Goal: Information Seeking & Learning: Compare options

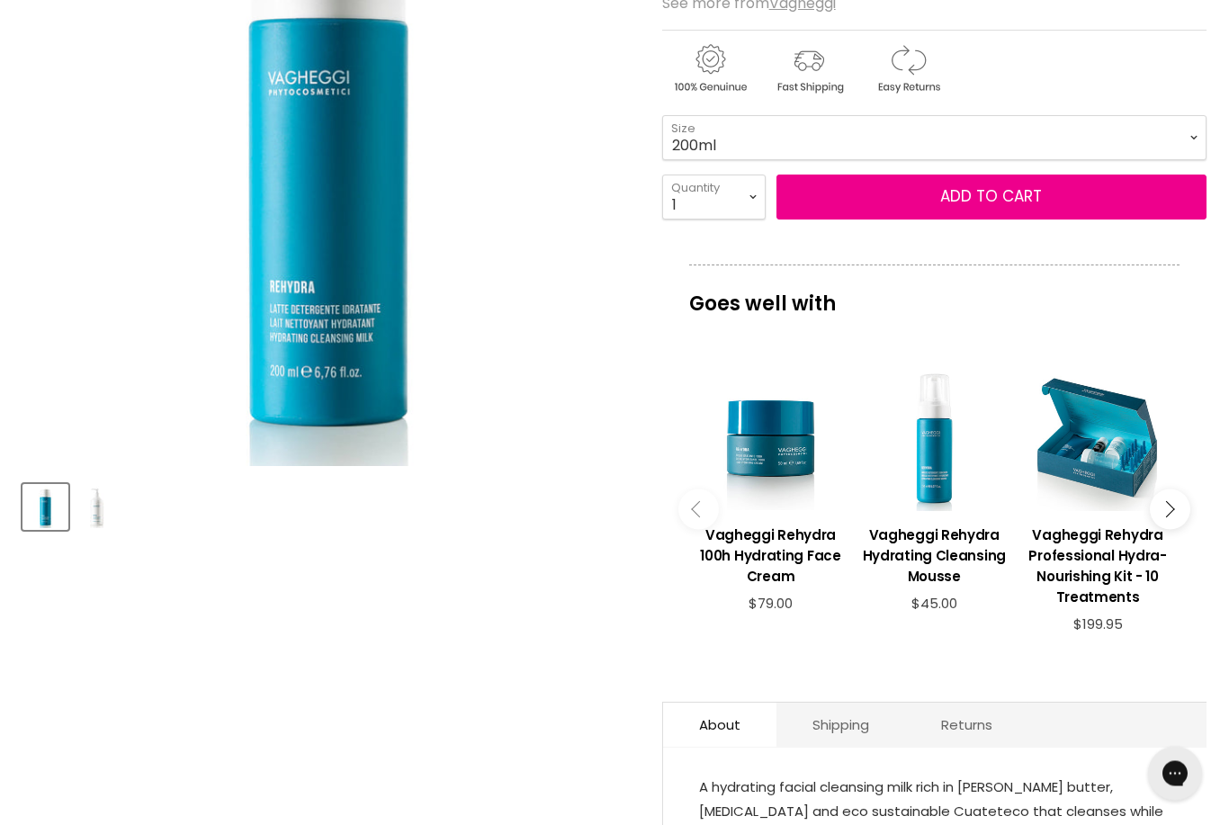
scroll to position [369, 0]
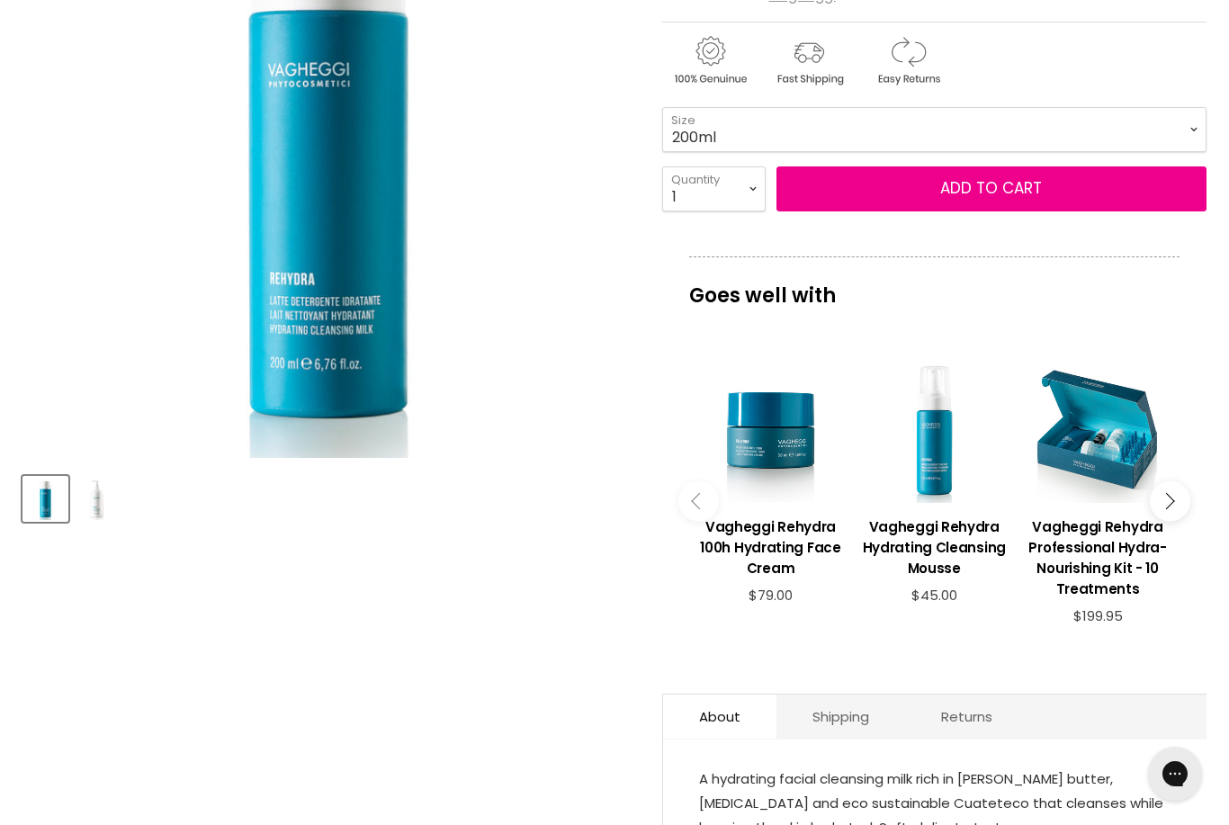
click at [1092, 544] on h3 "Vagheggi Rehydra Professional Hydra-Nourishing Kit - 10 Treatments" at bounding box center [1098, 557] width 146 height 83
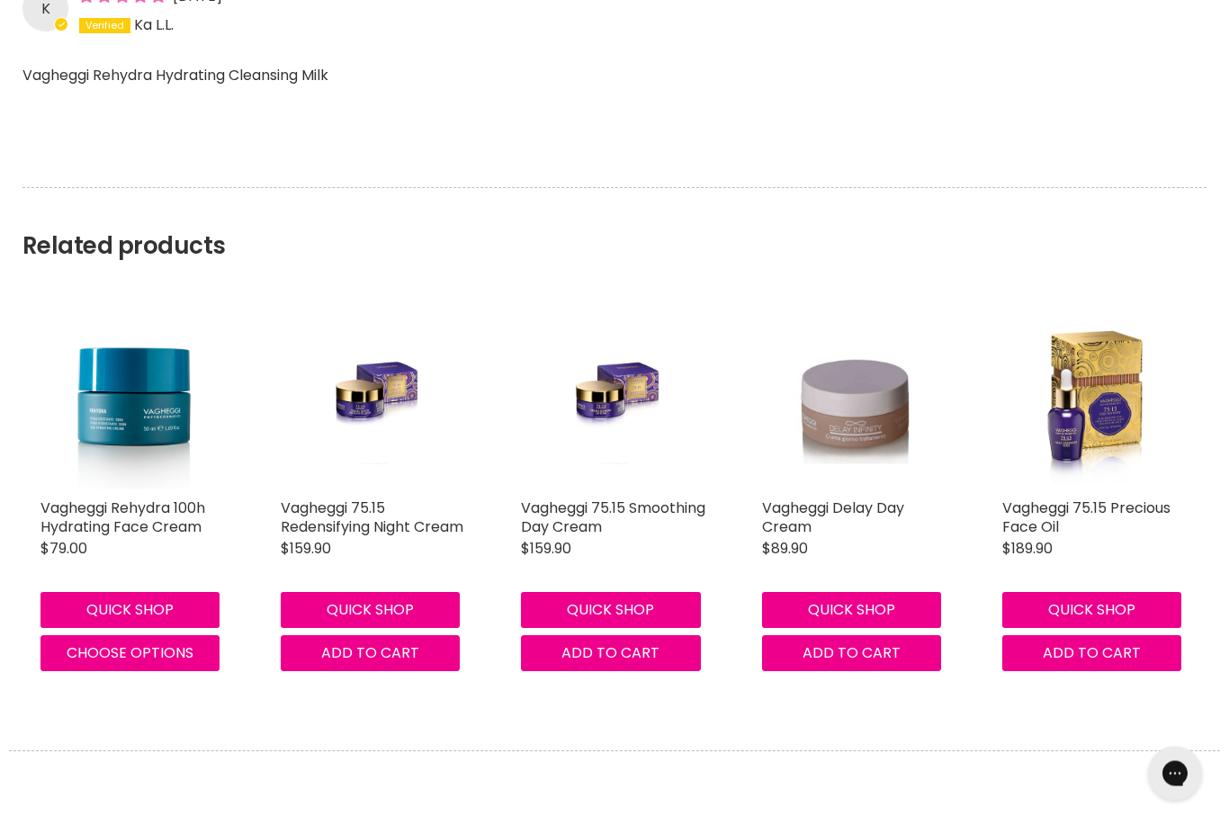
scroll to position [1881, 0]
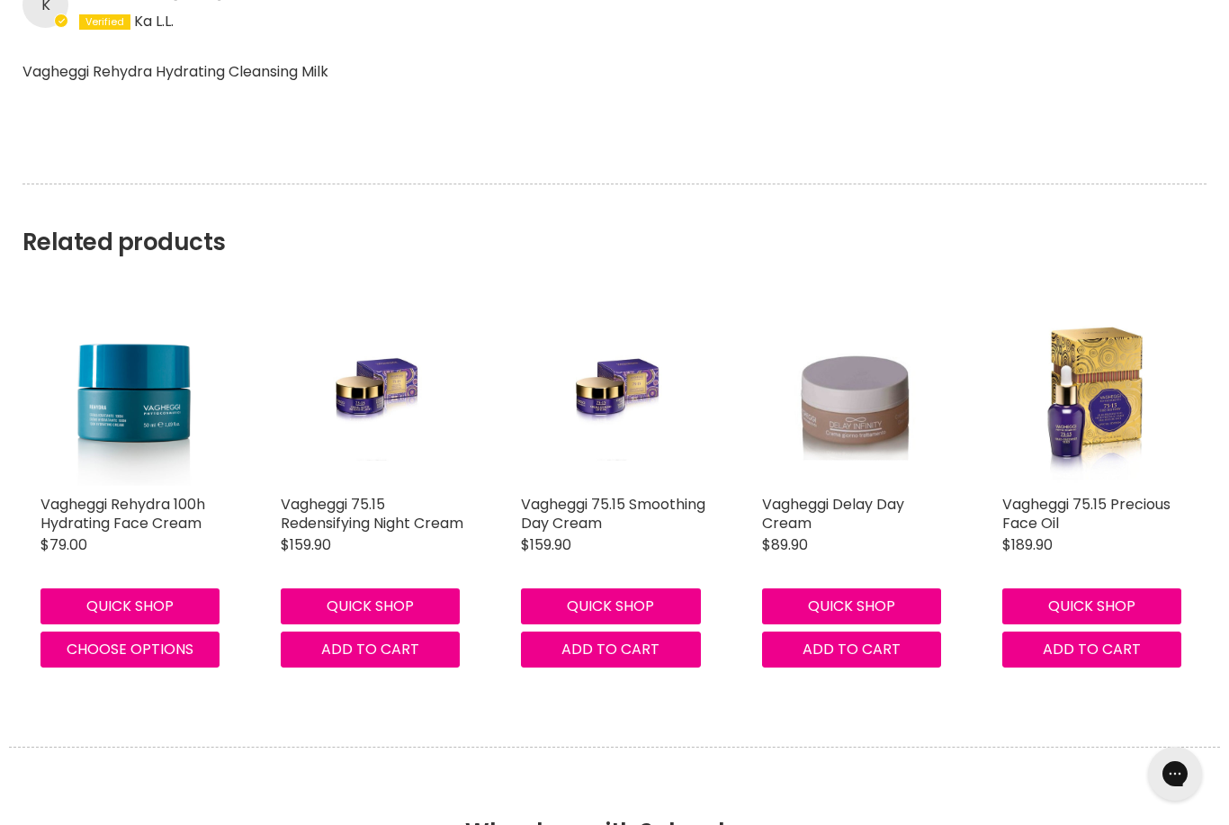
click at [112, 514] on link "Vagheggi Rehydra 100h Hydrating Face Cream" at bounding box center [122, 514] width 165 height 40
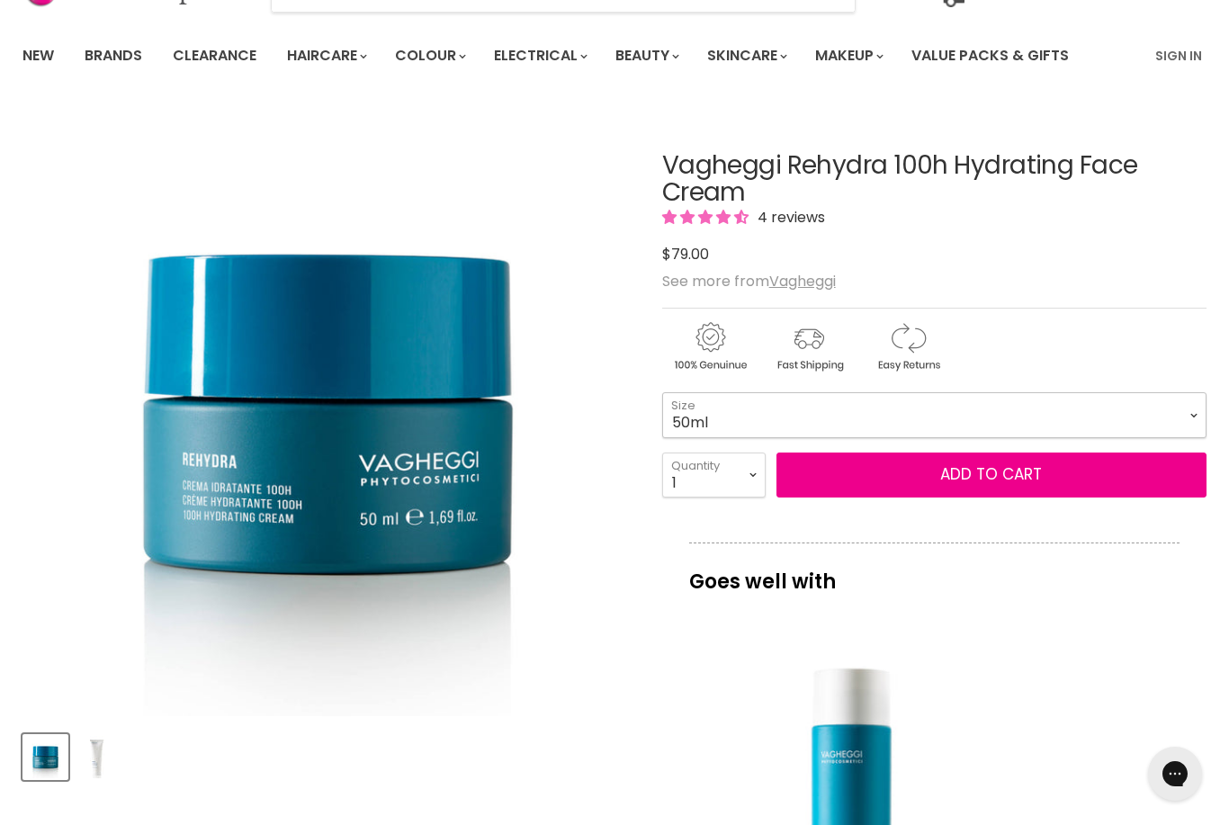
click at [1185, 411] on select "50ml 250ml" at bounding box center [934, 414] width 544 height 45
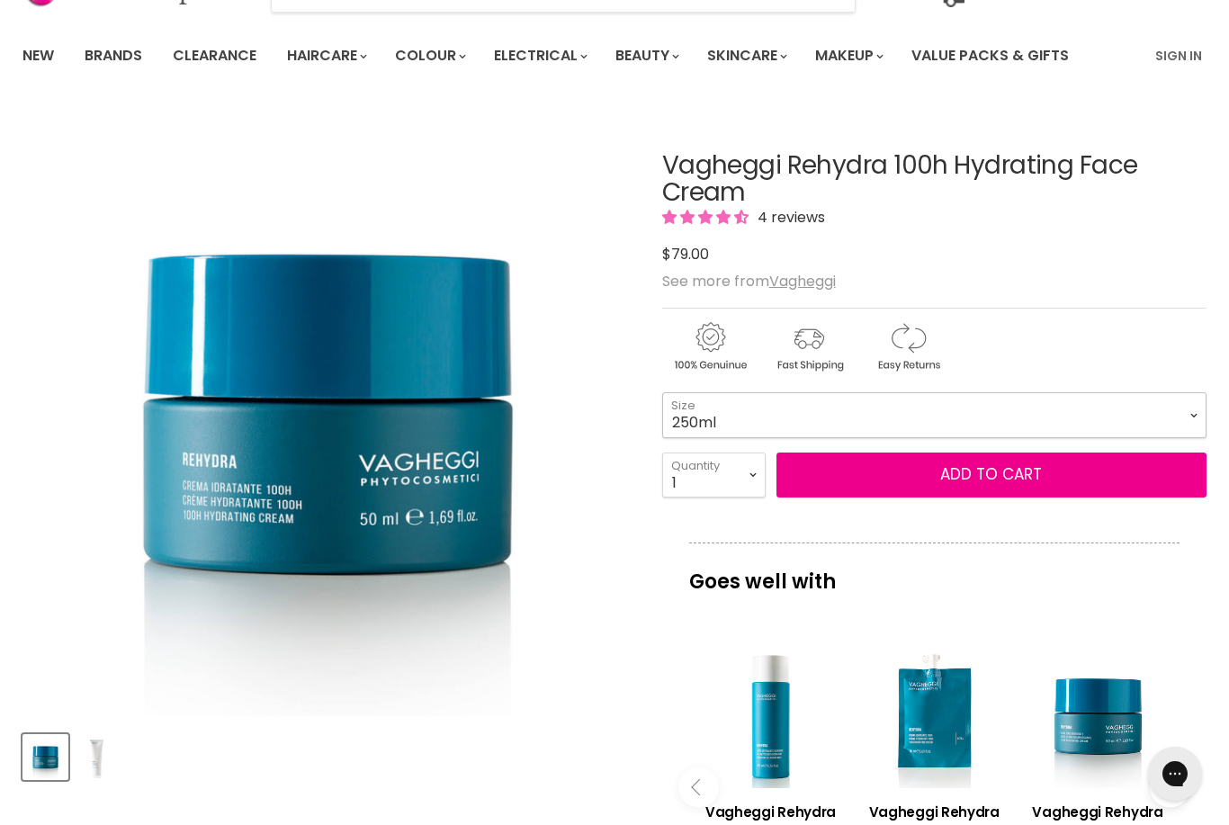
select select "250ml"
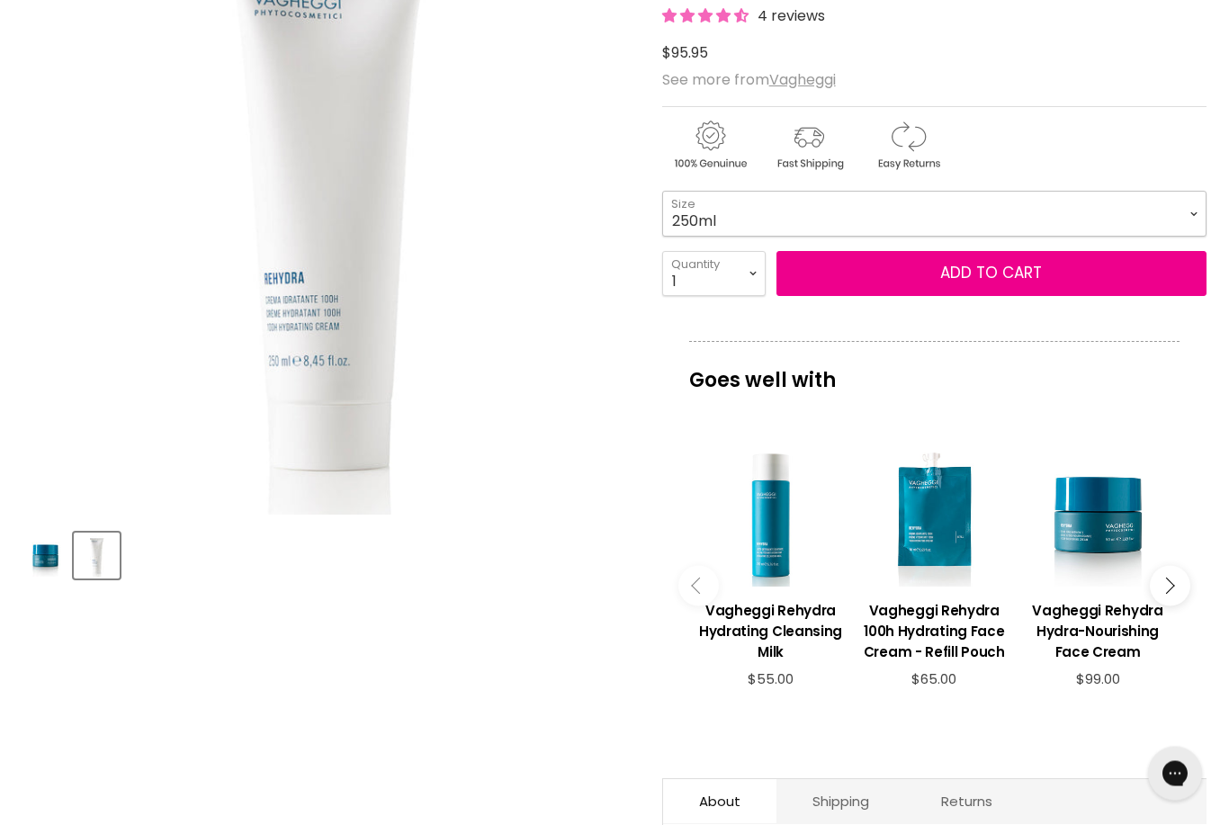
scroll to position [312, 0]
click at [906, 636] on h3 "Vagheggi Rehydra 100h Hydrating Face Cream - Refill Pouch" at bounding box center [934, 631] width 146 height 62
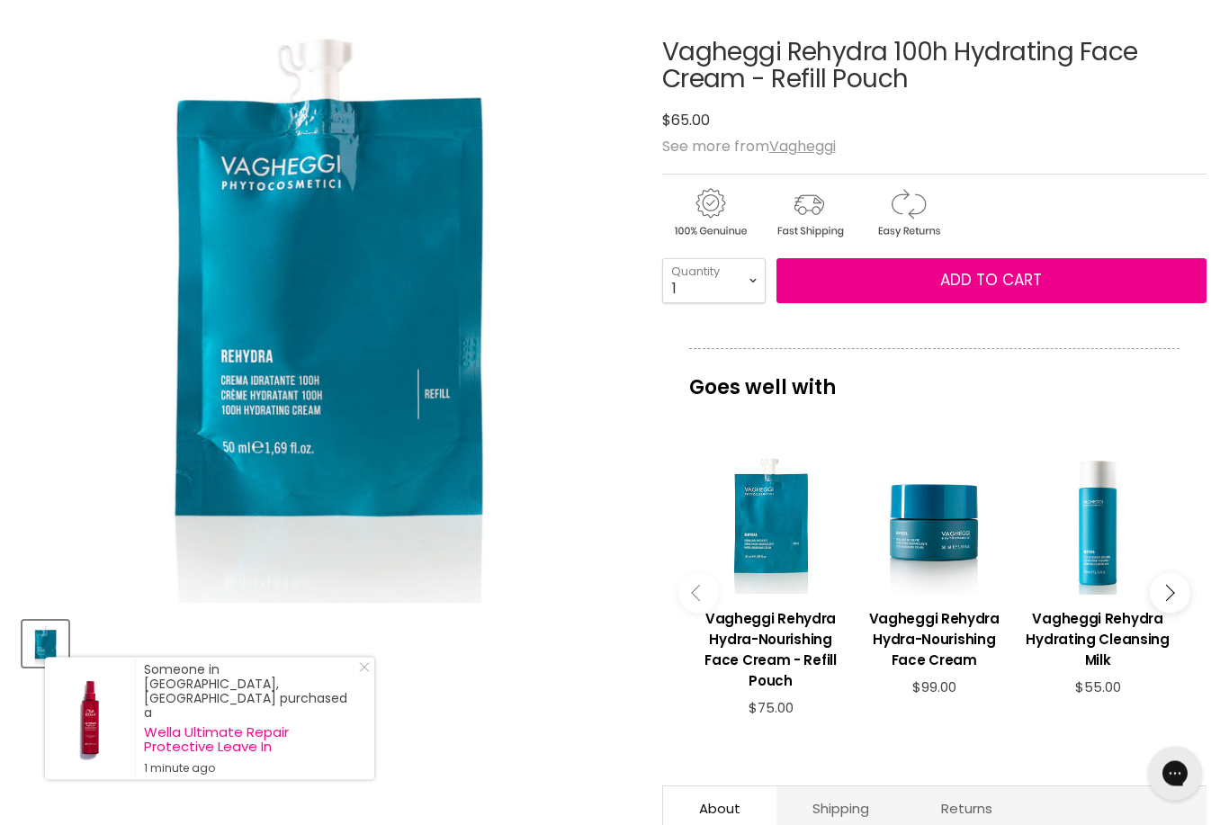
scroll to position [224, 0]
click at [924, 632] on h3 "Vagheggi Rehydra Hydra-Nourishing Face Cream" at bounding box center [934, 639] width 146 height 62
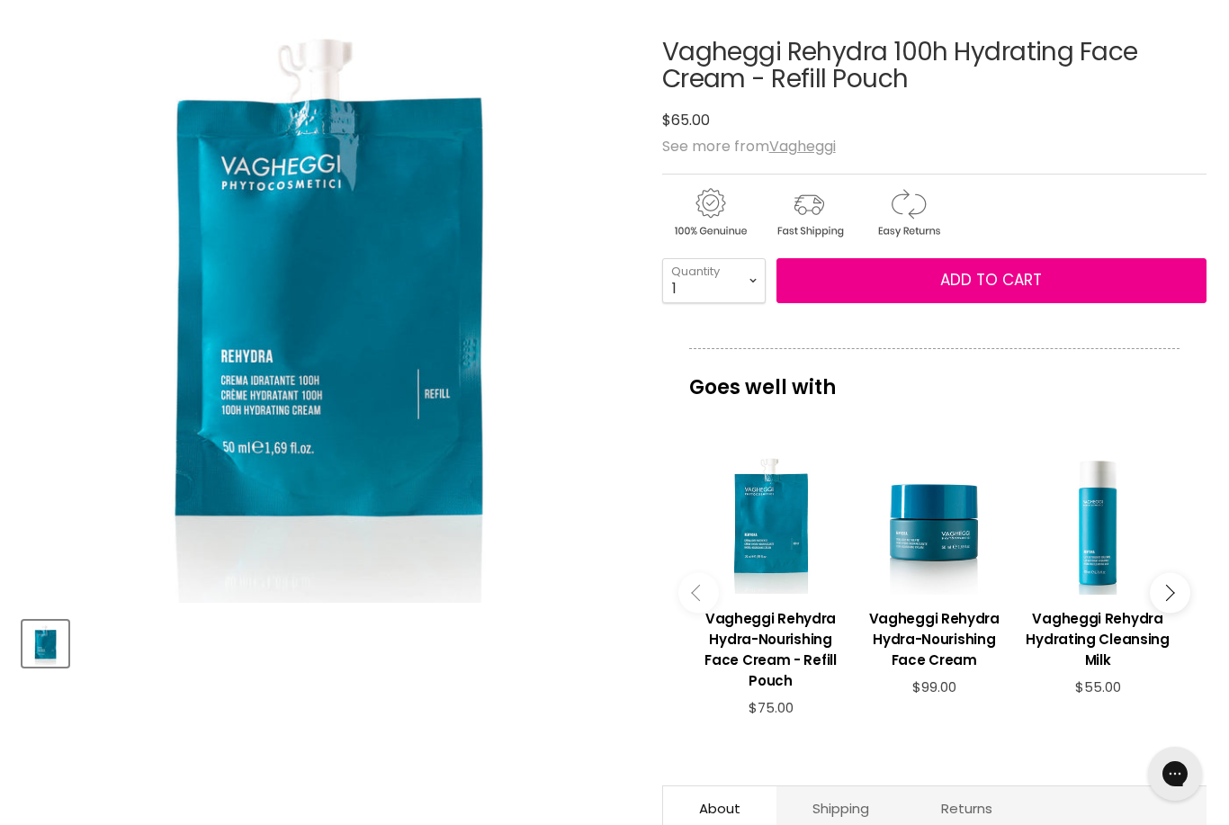
scroll to position [282, 0]
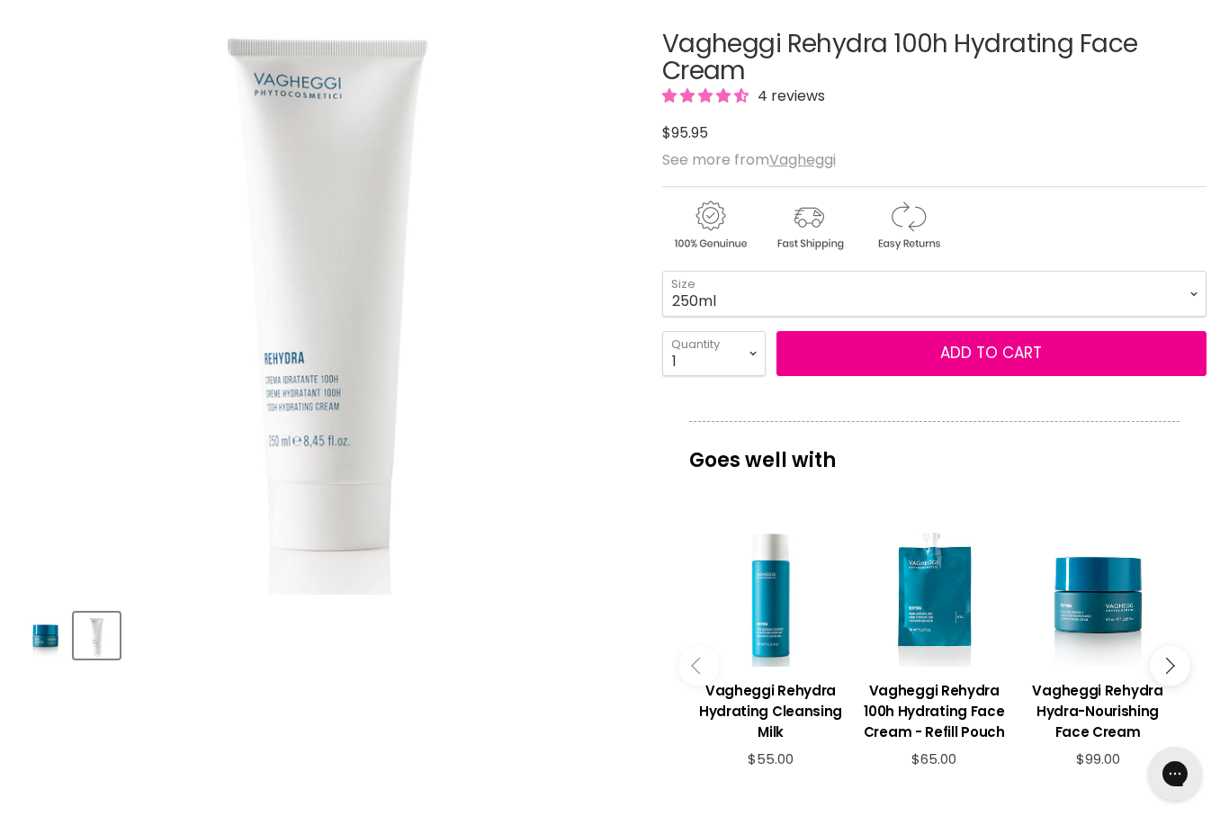
scroll to position [230, 0]
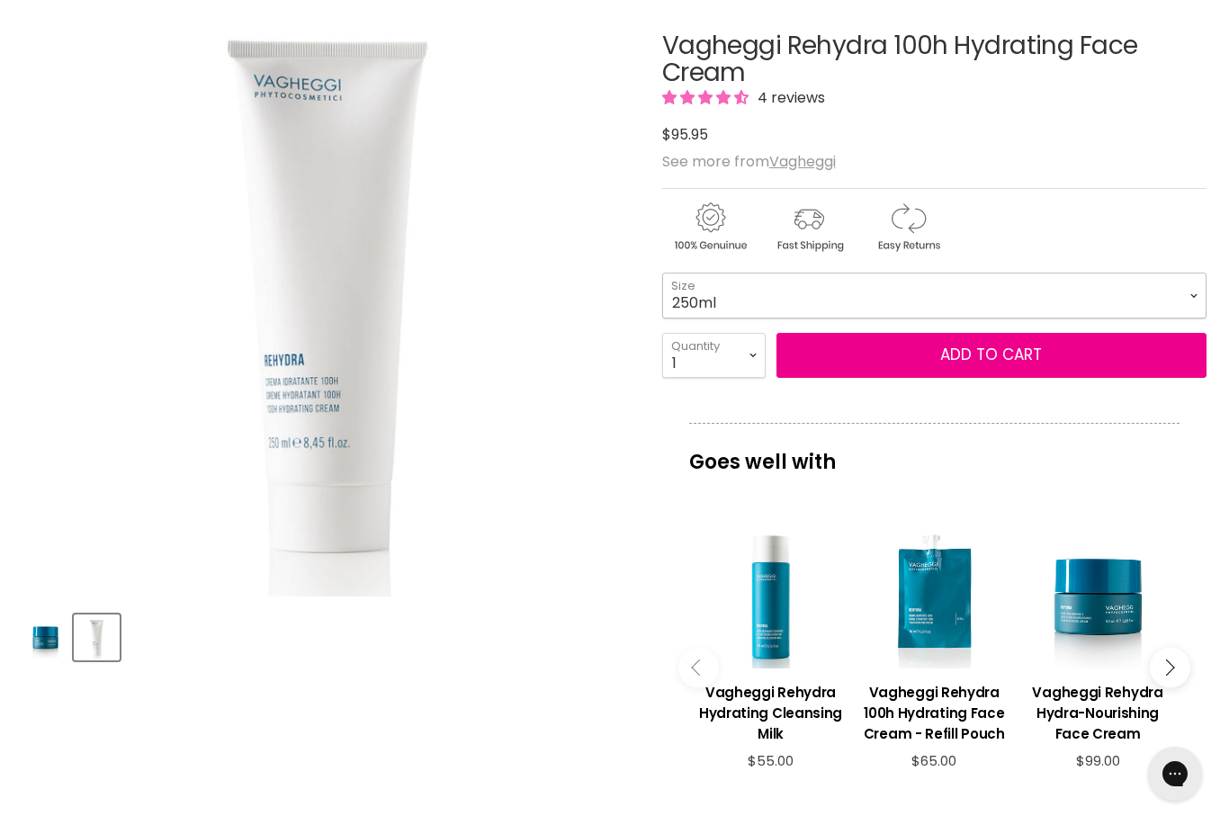
click at [1166, 276] on select "50ml 250ml" at bounding box center [934, 295] width 544 height 45
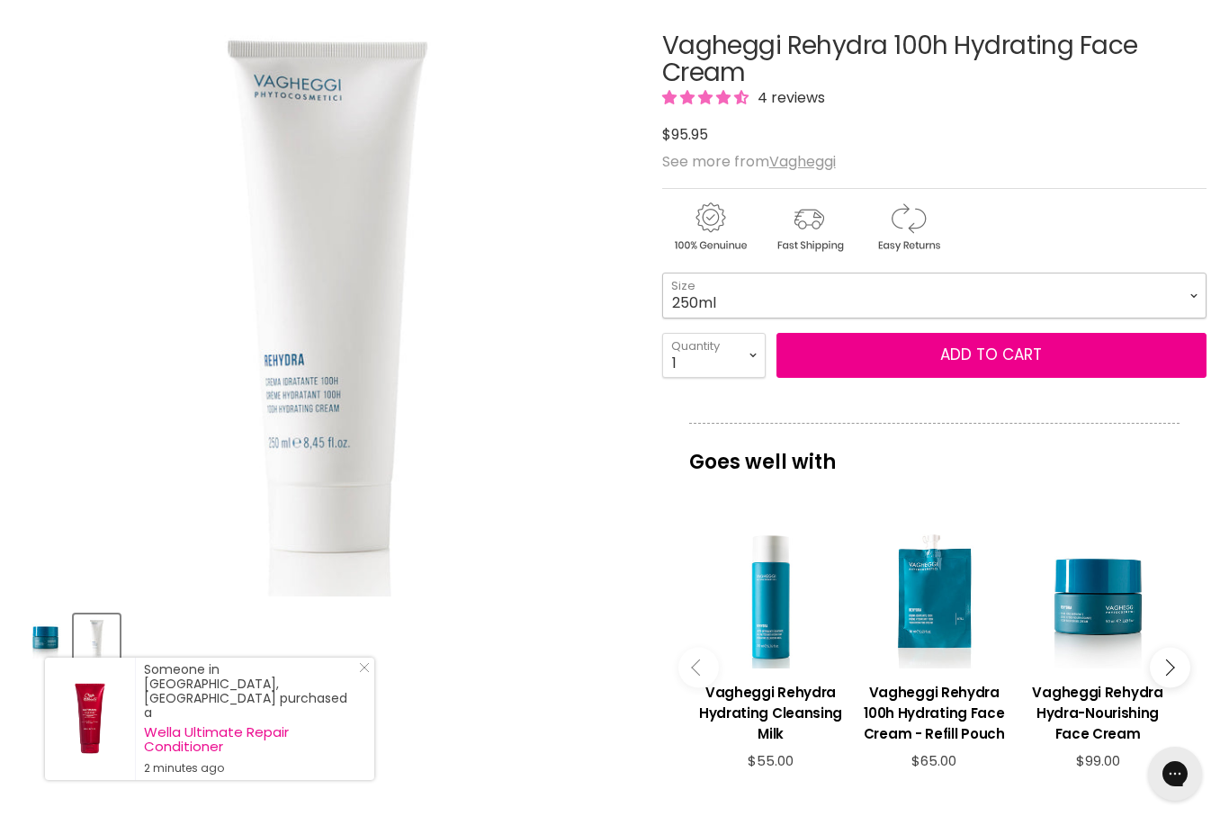
select select "50ml"
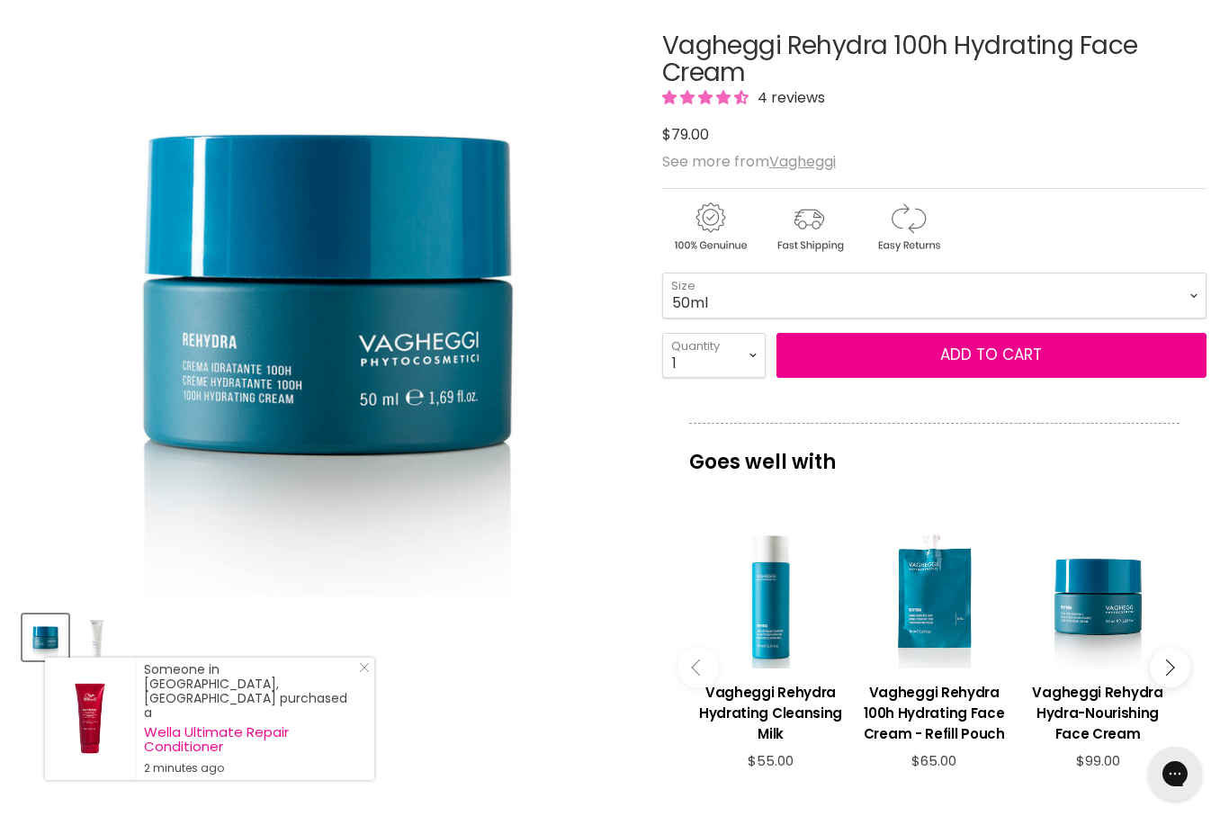
click at [950, 723] on h3 "Vagheggi Rehydra 100h Hydrating Face Cream - Refill Pouch" at bounding box center [934, 713] width 146 height 62
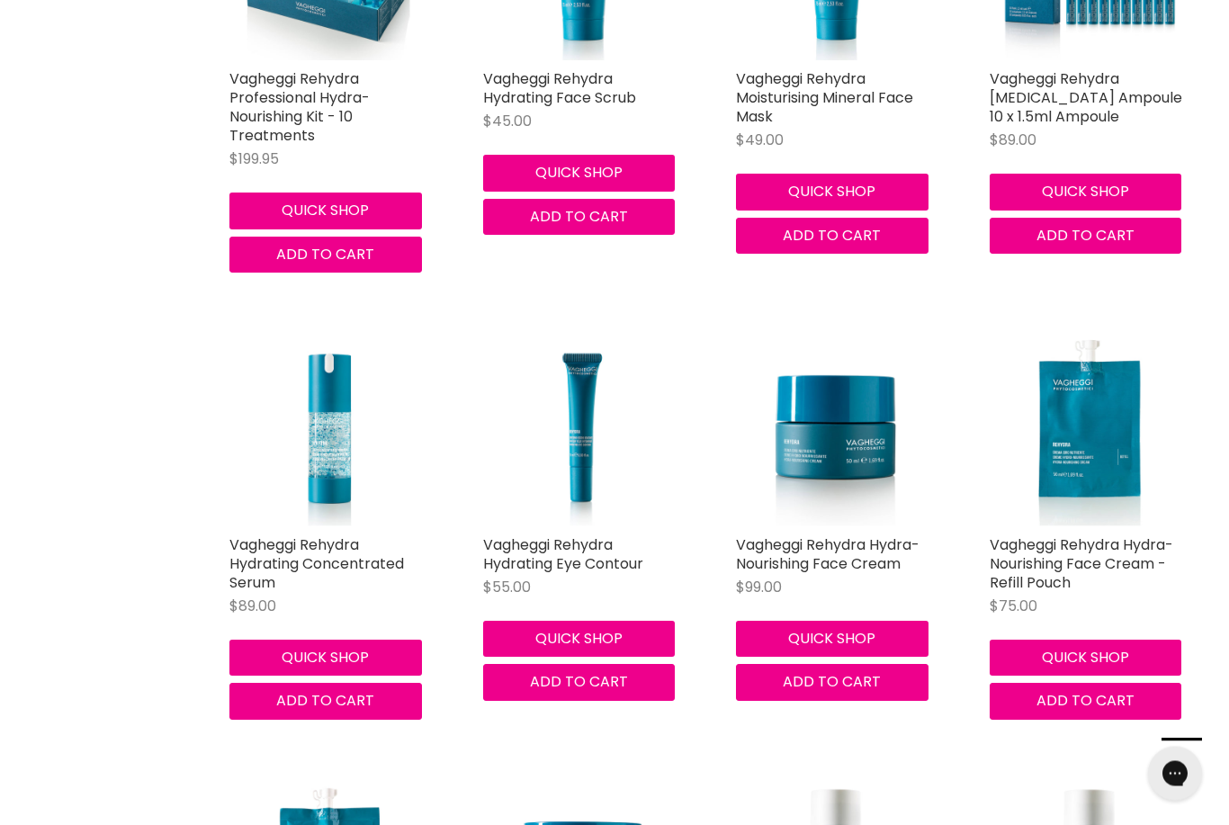
scroll to position [3806, 0]
click at [317, 542] on link "Vagheggi Rehydra Hydrating Concentrated Serum" at bounding box center [316, 563] width 175 height 58
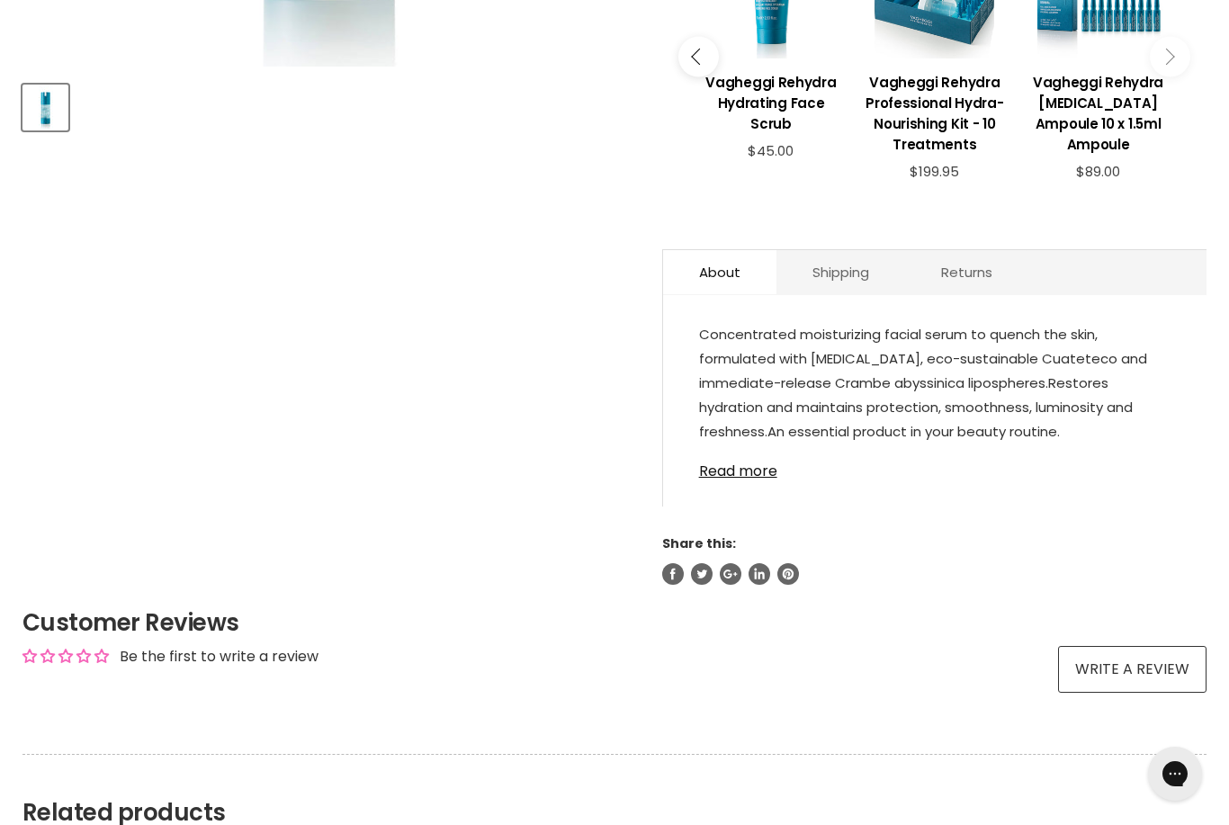
scroll to position [766, 0]
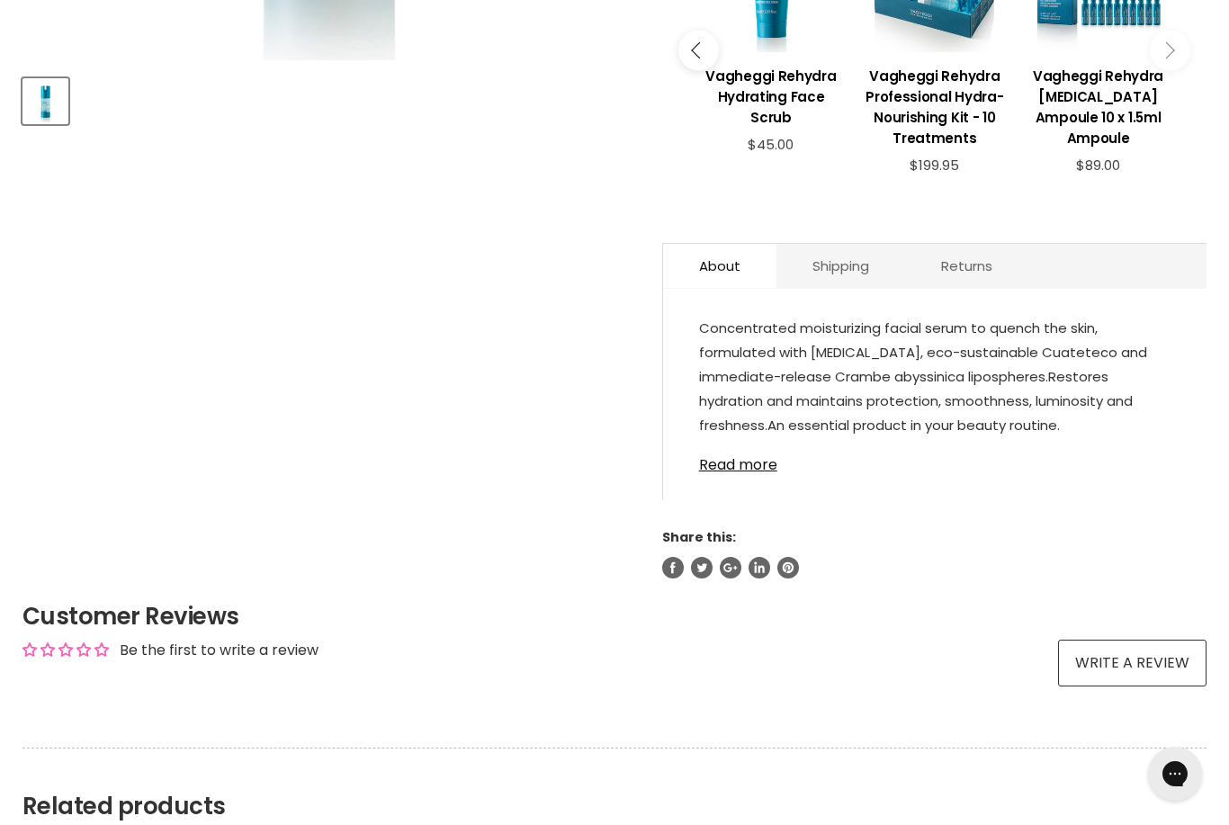
click at [739, 473] on link "Read more" at bounding box center [934, 459] width 471 height 27
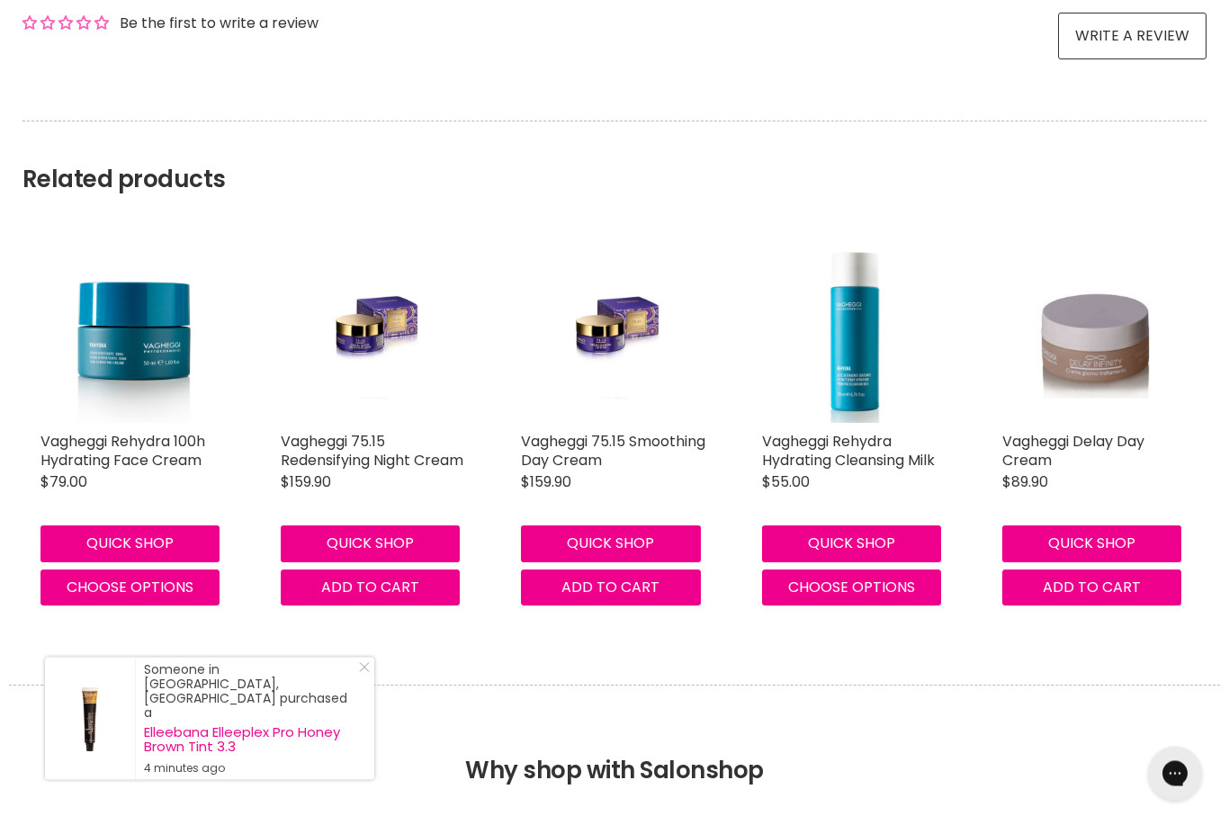
scroll to position [1397, 0]
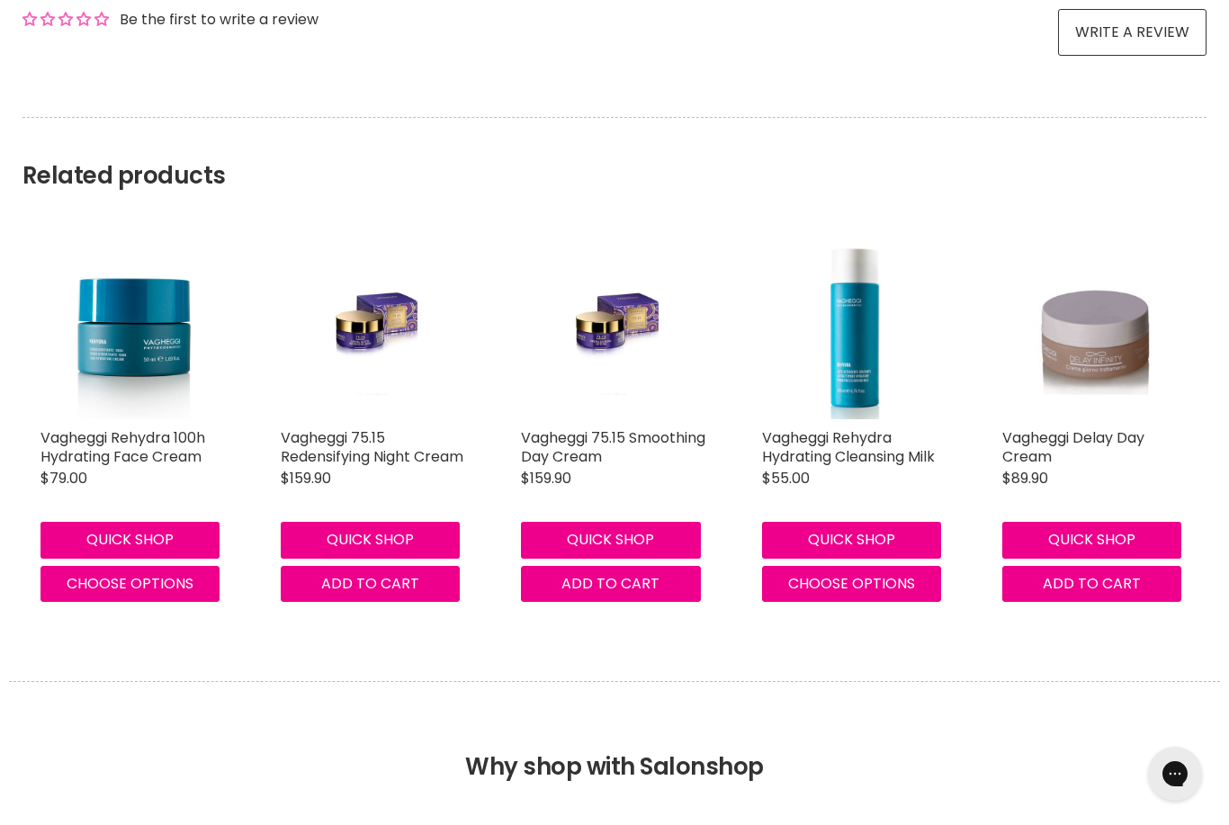
click at [560, 463] on link "Vagheggi 75.15 Smoothing Day Cream" at bounding box center [613, 447] width 184 height 40
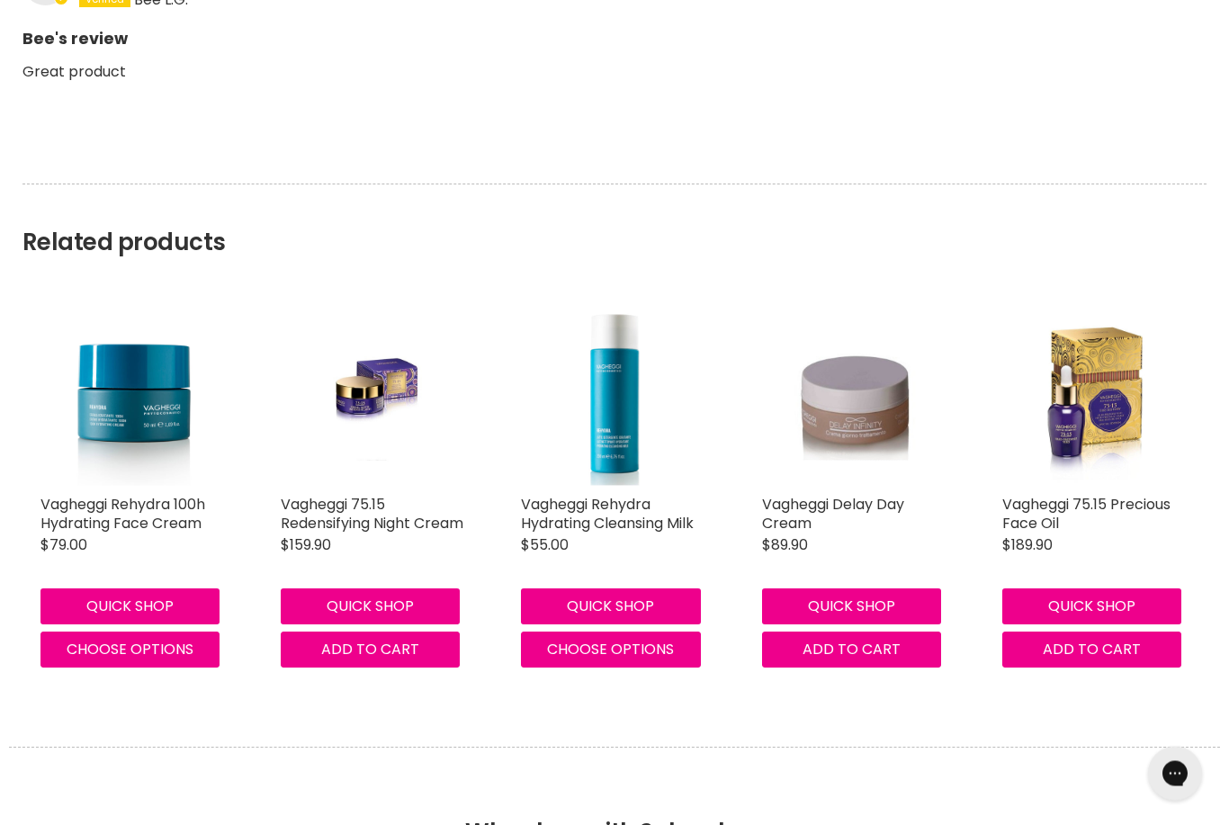
scroll to position [1935, 0]
click at [799, 506] on link "Vagheggi Delay Day Cream" at bounding box center [833, 514] width 142 height 40
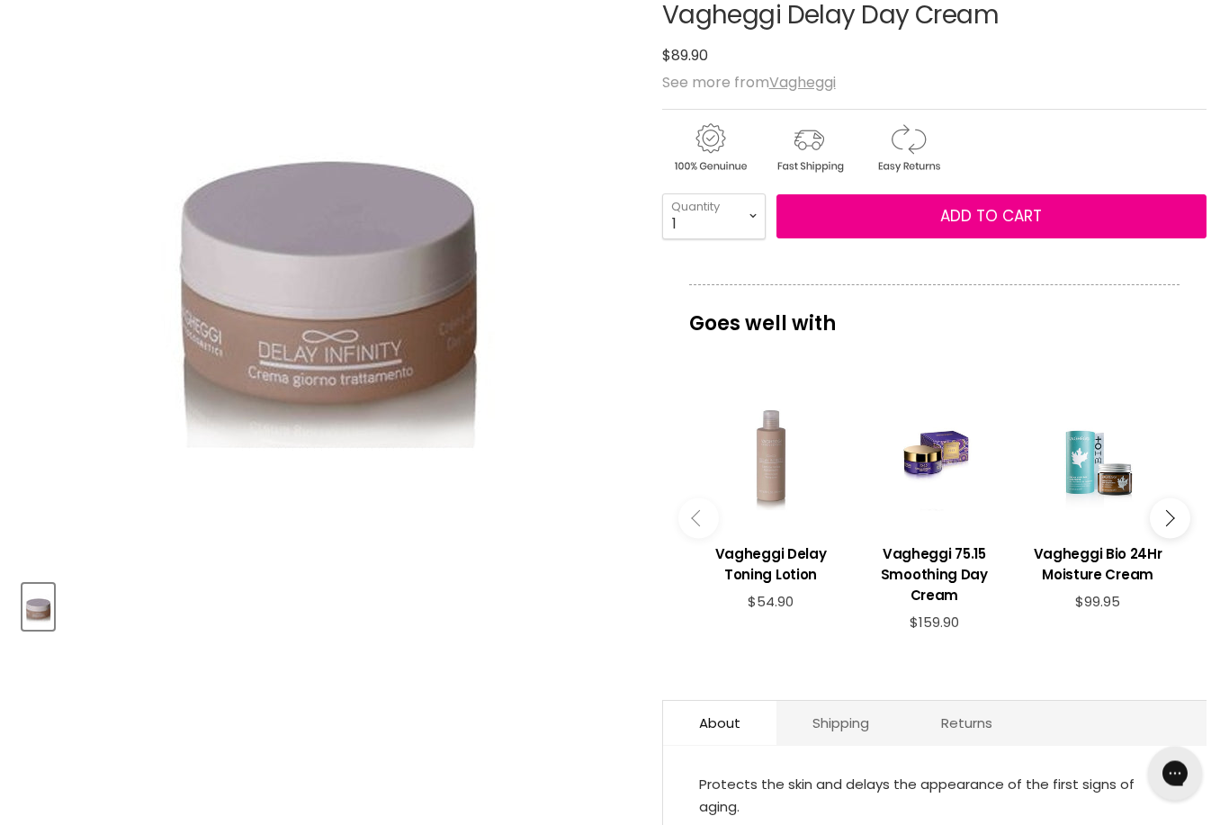
scroll to position [261, 0]
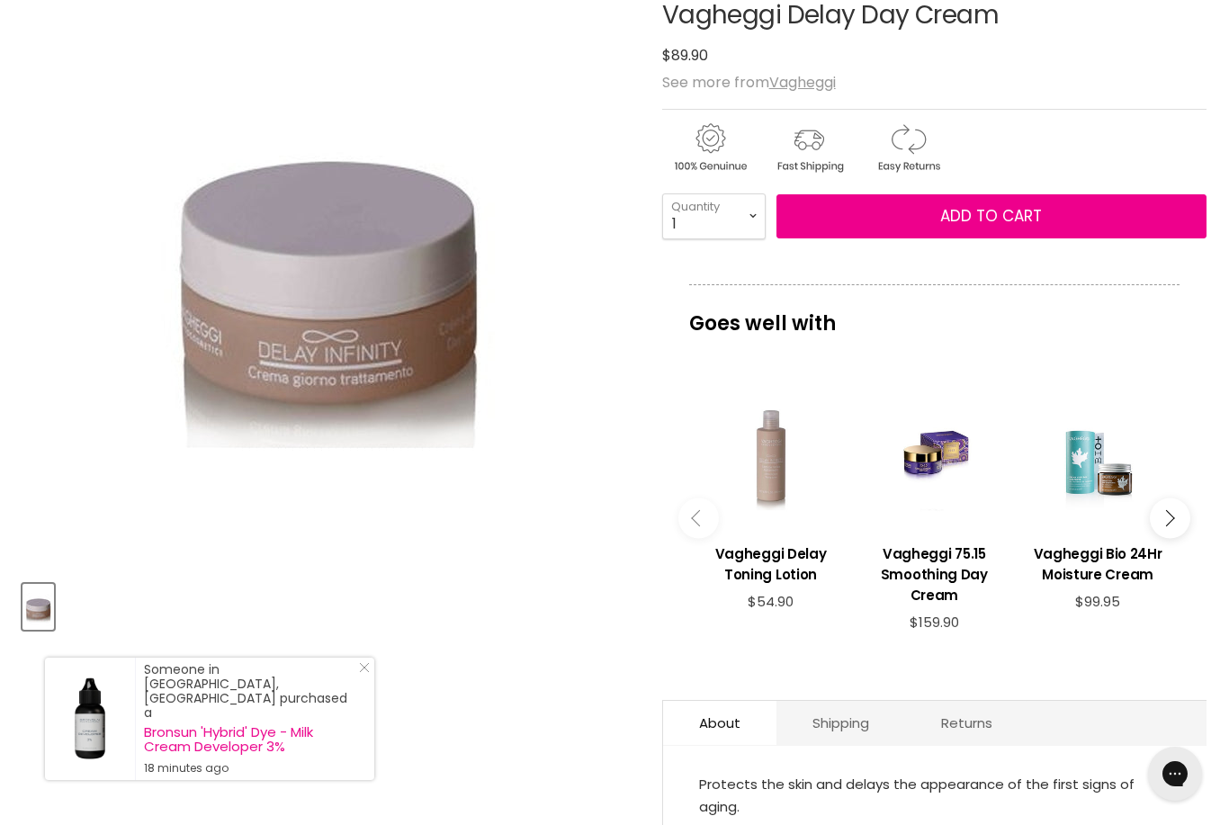
click at [1098, 568] on h3 "Vagheggi Bio 24Hr Moisture Cream" at bounding box center [1098, 563] width 146 height 41
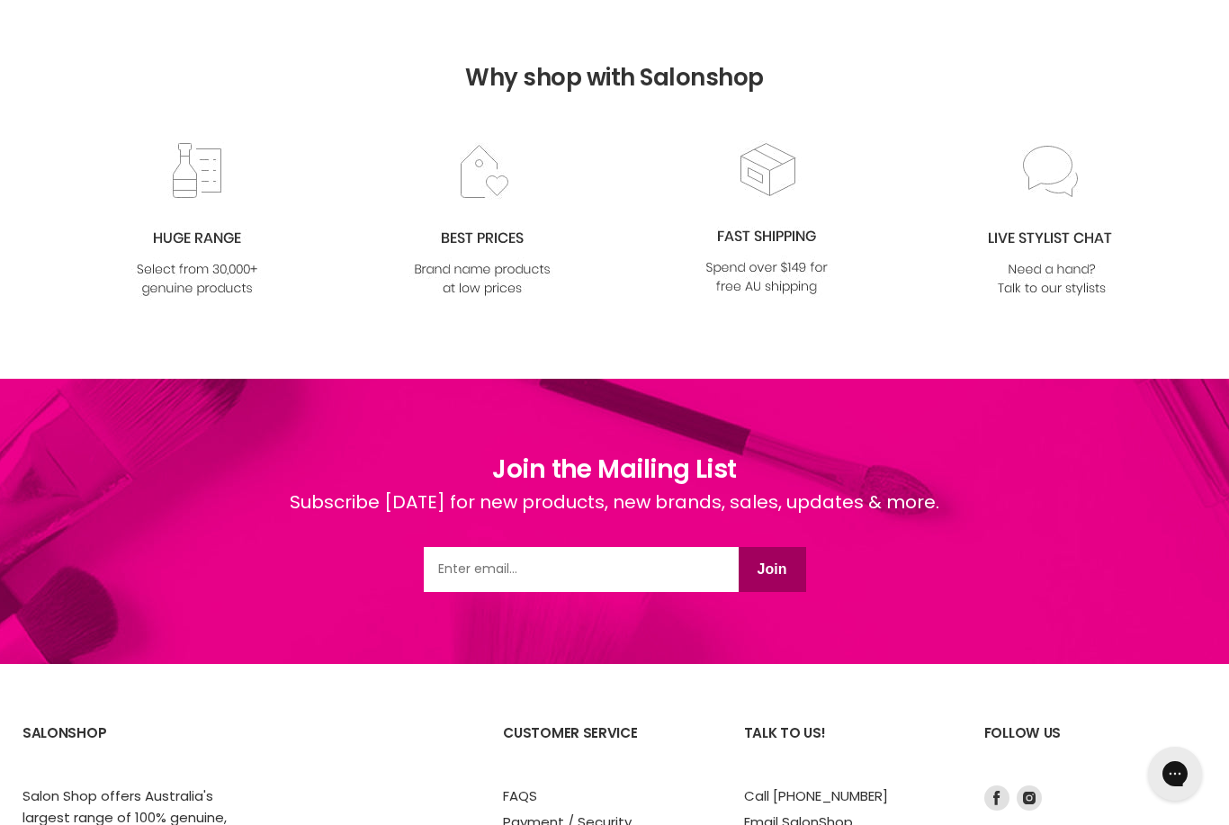
scroll to position [1643, 0]
